Goal: Information Seeking & Learning: Learn about a topic

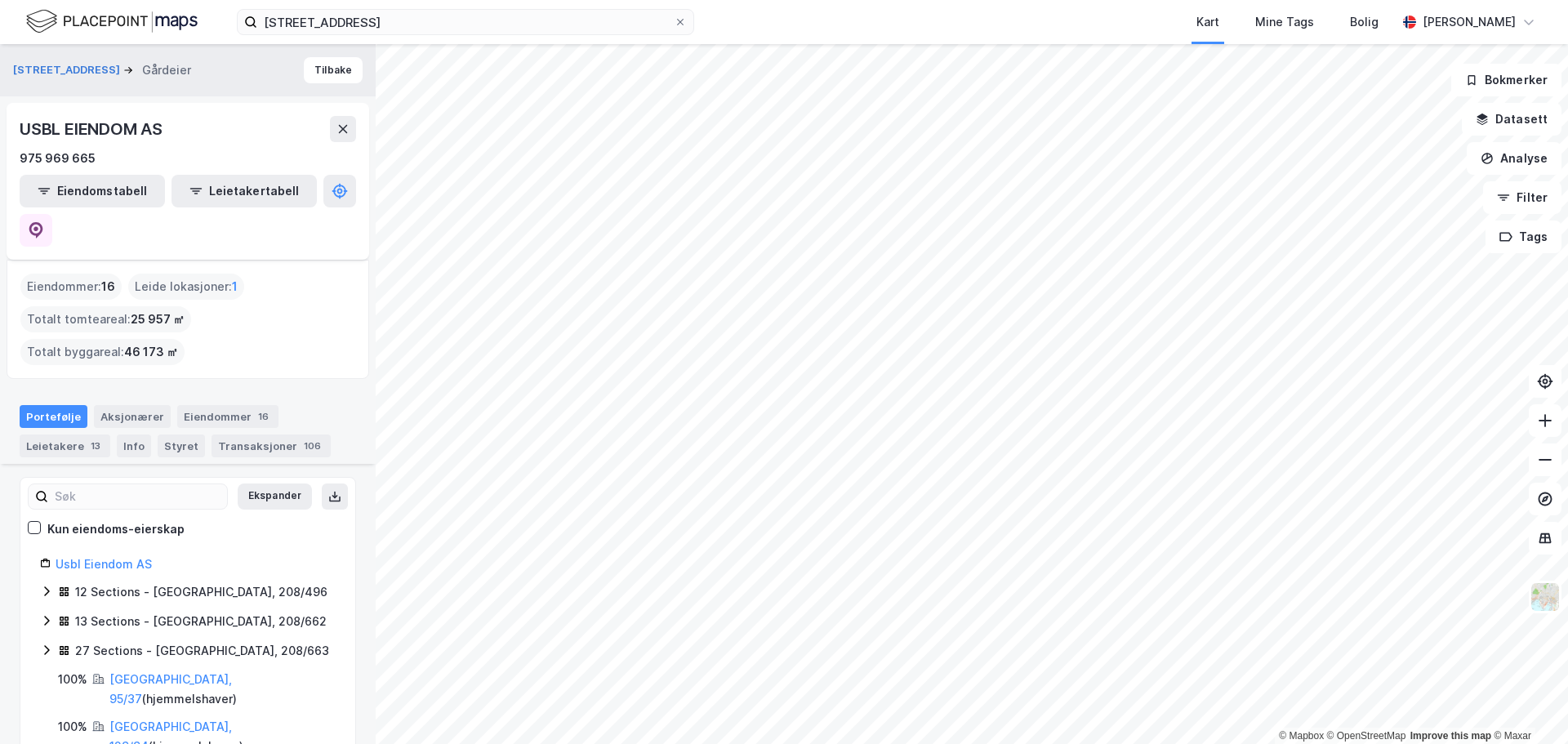
scroll to position [163, 0]
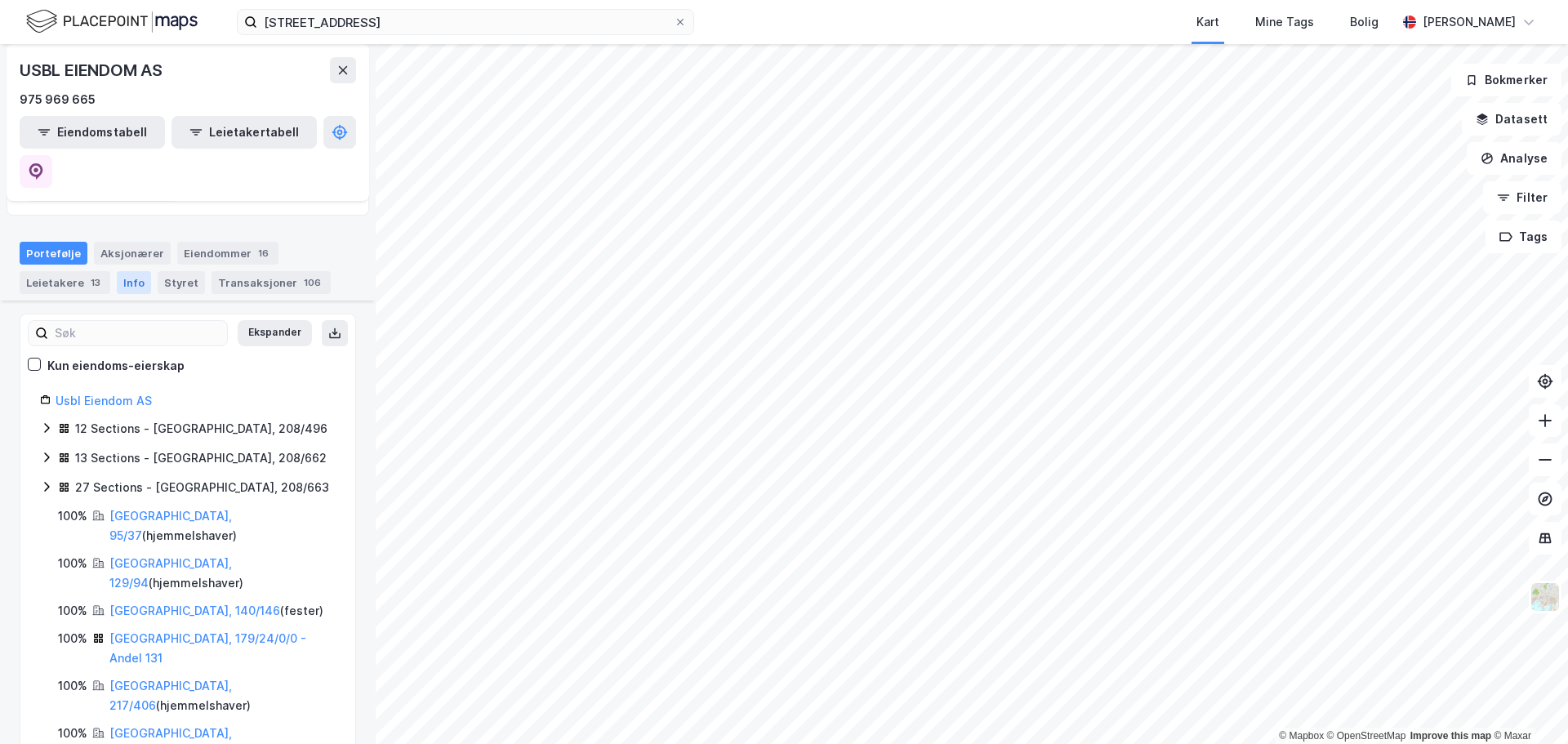
click at [131, 271] on div "Info" at bounding box center [134, 282] width 34 height 23
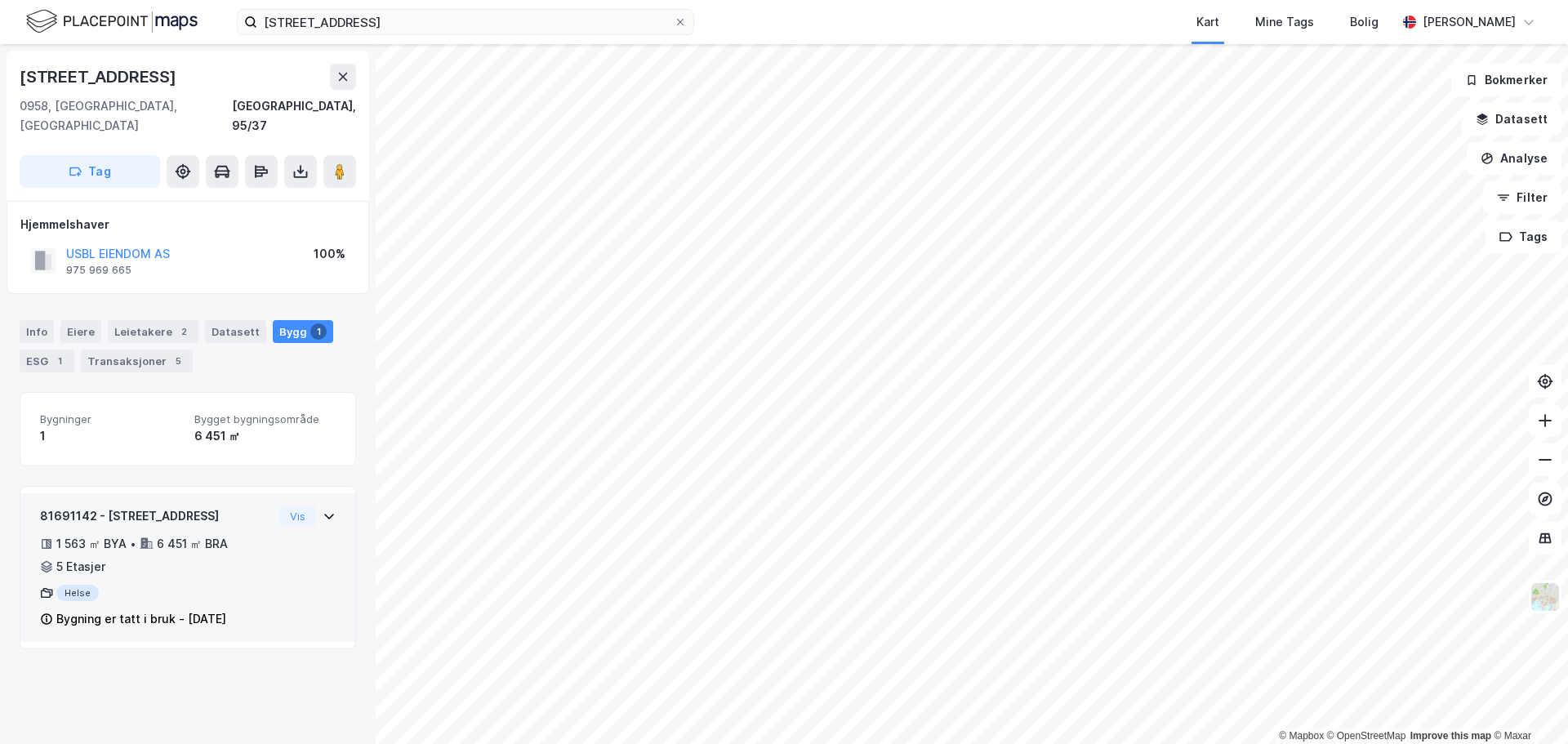
click at [323, 509] on icon at bounding box center [329, 516] width 13 height 13
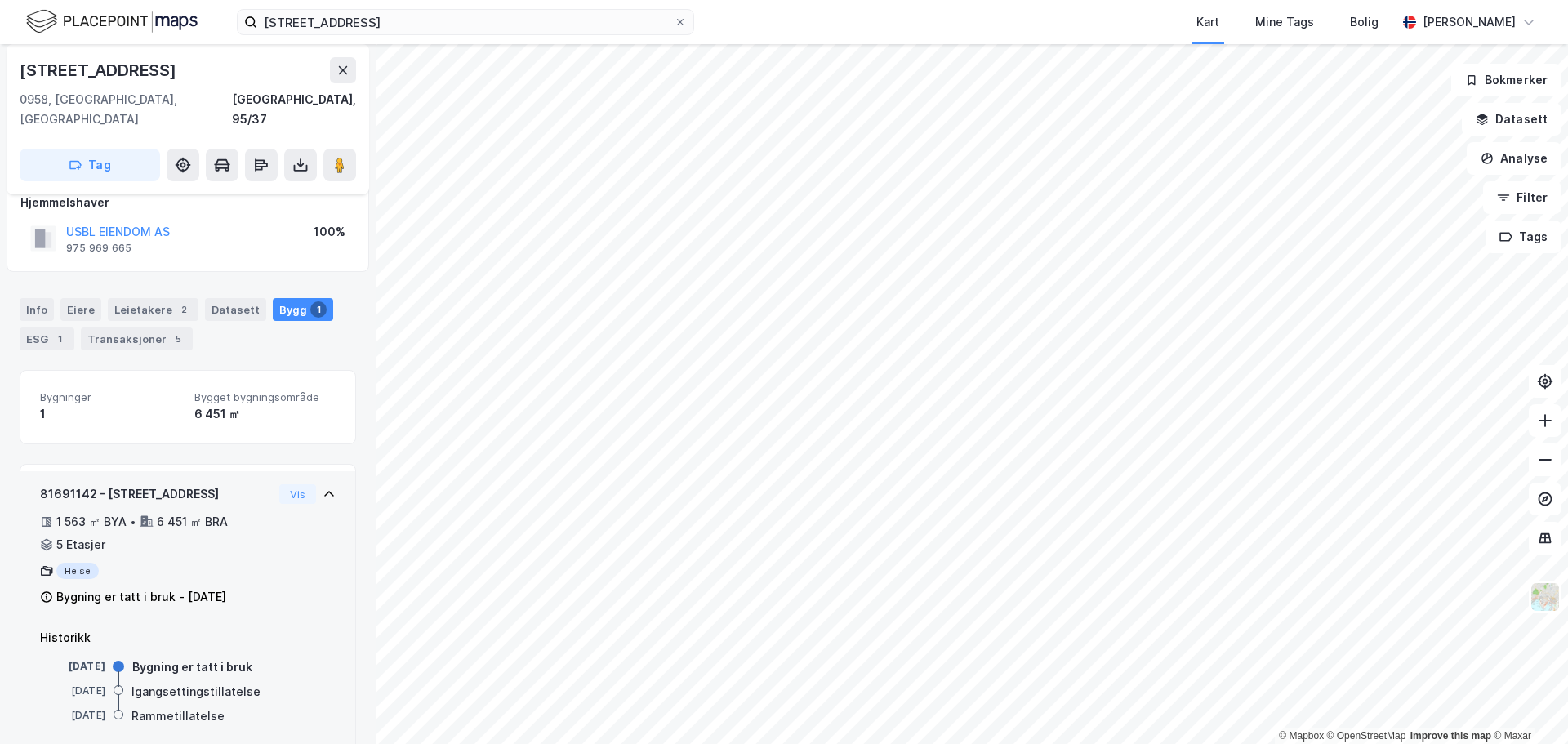
scroll to position [31, 0]
